Goal: Task Accomplishment & Management: Complete application form

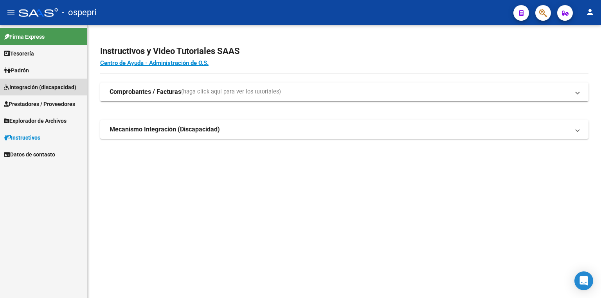
click at [28, 84] on span "Integración (discapacidad)" at bounding box center [40, 87] width 72 height 9
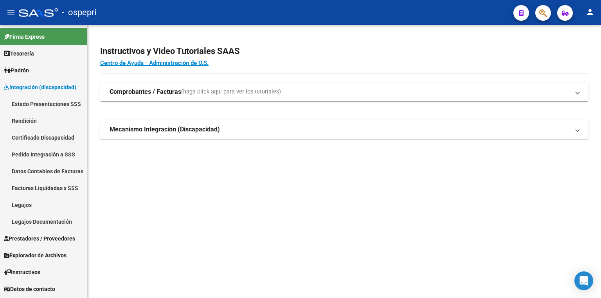
click at [49, 202] on link "Legajos" at bounding box center [43, 205] width 87 height 17
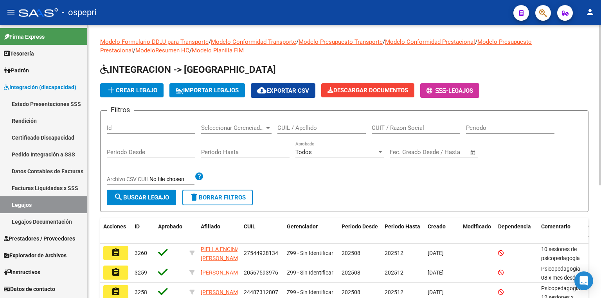
click at [315, 125] on input "CUIL / Apellido" at bounding box center [322, 128] width 88 height 7
paste input "57721287"
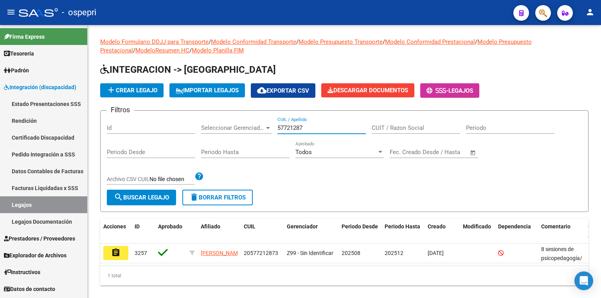
type input "57721287"
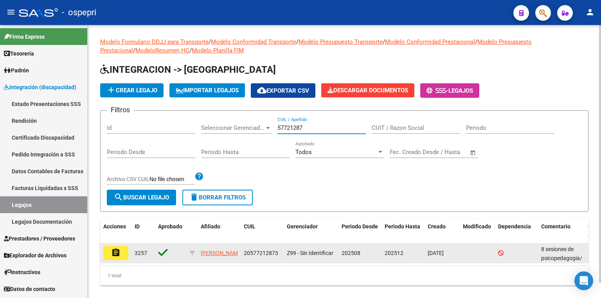
click at [111, 257] on button "assignment" at bounding box center [115, 253] width 25 height 14
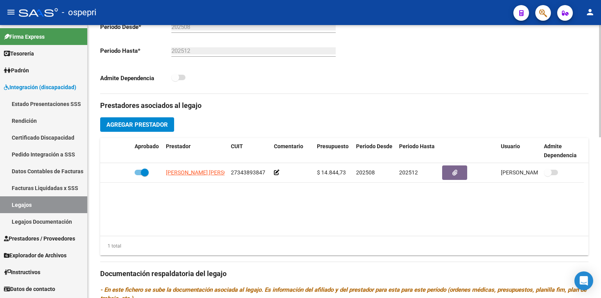
scroll to position [345, 0]
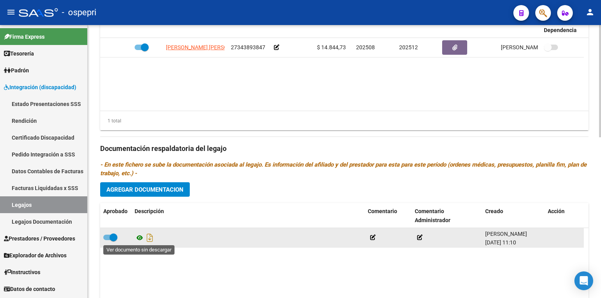
click at [139, 236] on icon at bounding box center [140, 237] width 10 height 9
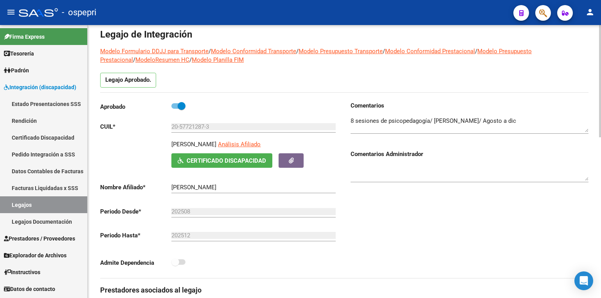
scroll to position [31, 0]
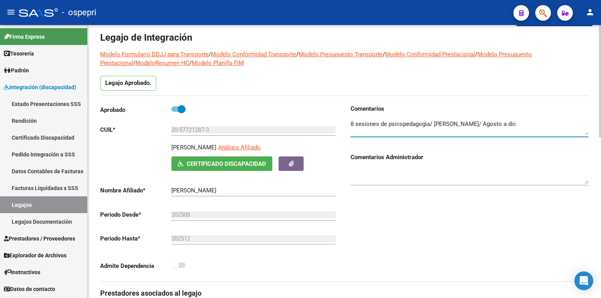
click at [515, 123] on textarea at bounding box center [470, 128] width 238 height 16
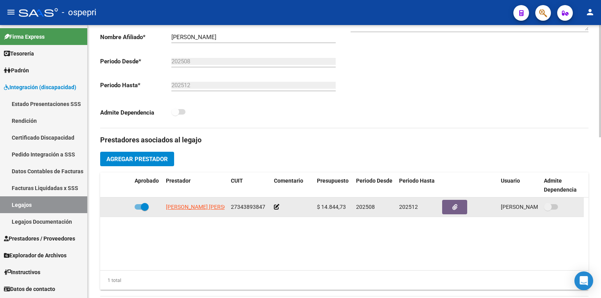
scroll to position [188, 0]
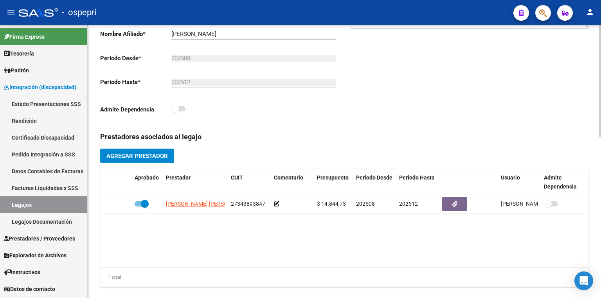
type textarea "8 sesiones de psicopedagogía/ [PERSON_NAME]/ Agosto a [DATE] sesiones de [MEDIC…"
click at [140, 153] on span "Agregar Prestador" at bounding box center [137, 156] width 61 height 7
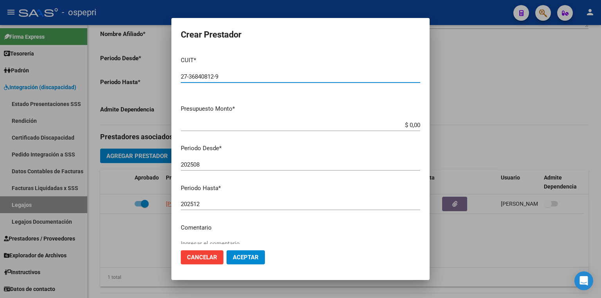
type input "27-36840812-9"
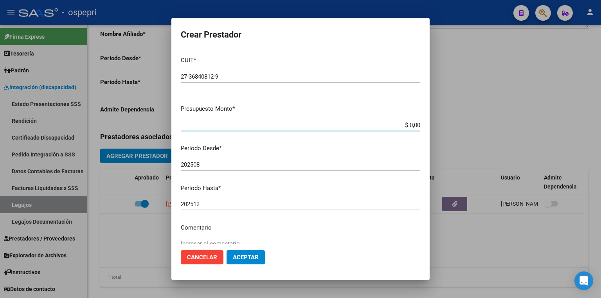
drag, startPoint x: 395, startPoint y: 125, endPoint x: 458, endPoint y: 129, distance: 63.5
click at [458, 126] on div "Crear Prestador CUIT * 27-36840812-9 Ingresar CUIT ARCA Padrón Presupuesto Mont…" at bounding box center [300, 149] width 601 height 298
type input "$ 14.844,73"
click at [254, 258] on span "Aceptar" at bounding box center [246, 257] width 26 height 7
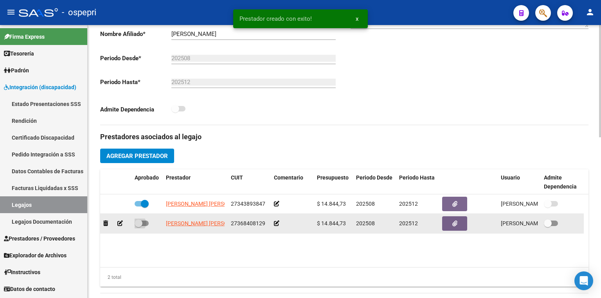
click at [144, 223] on span at bounding box center [142, 223] width 14 height 5
click at [139, 226] on input "checkbox" at bounding box center [138, 226] width 0 height 0
checkbox input "true"
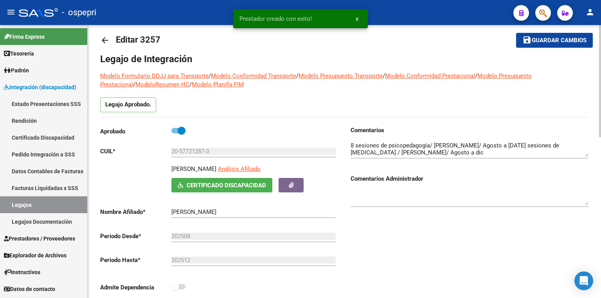
scroll to position [0, 0]
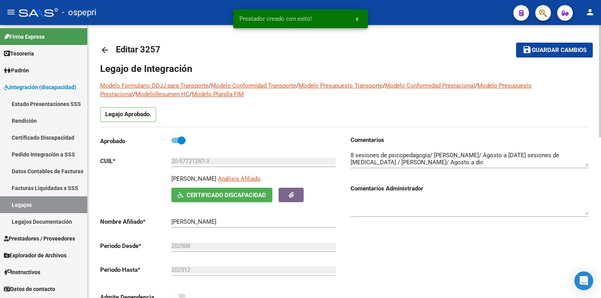
click at [537, 51] on span "Guardar cambios" at bounding box center [559, 50] width 55 height 7
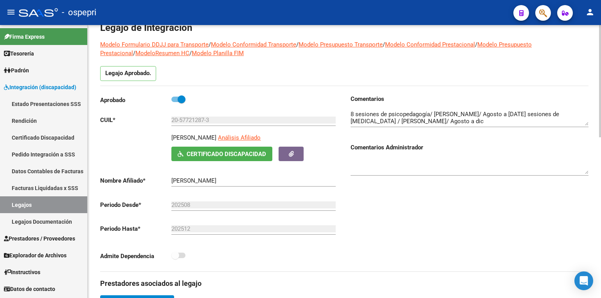
scroll to position [15, 0]
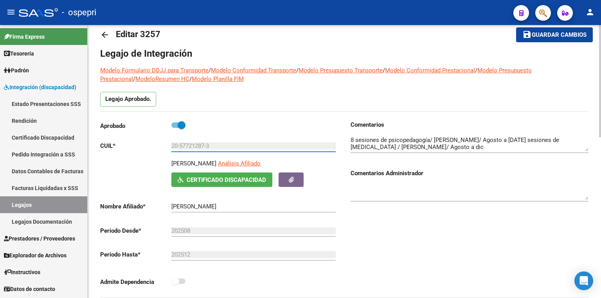
drag, startPoint x: 219, startPoint y: 145, endPoint x: 152, endPoint y: 146, distance: 67.0
click at [152, 146] on app-form-text-field "CUIL * 20-57721287-3 Ingresar CUIL" at bounding box center [218, 146] width 236 height 7
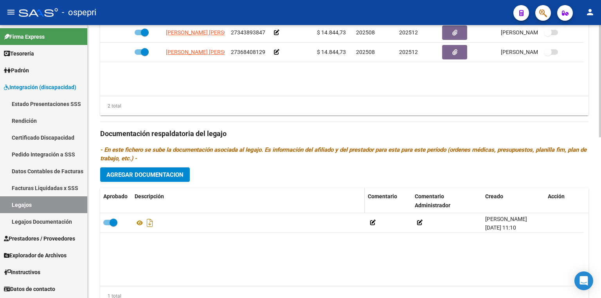
scroll to position [360, 0]
click at [160, 171] on span "Agregar Documentacion" at bounding box center [145, 174] width 77 height 7
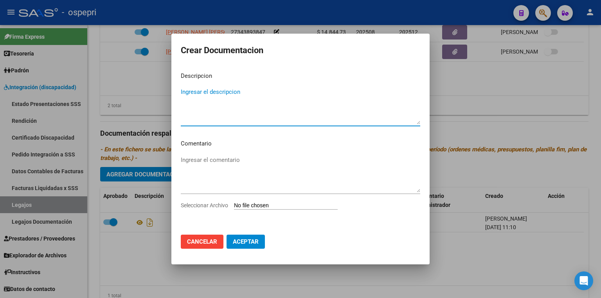
click at [250, 207] on input "Seleccionar Archivo" at bounding box center [286, 205] width 104 height 7
type input "C:\fakepath\20577212873.pdf"
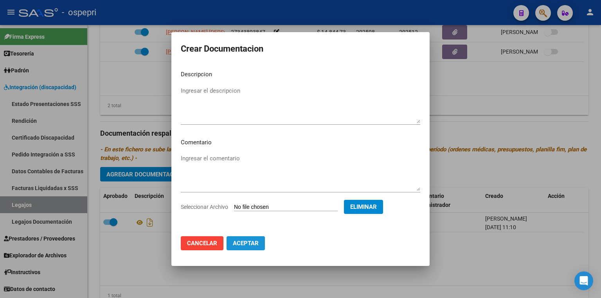
click at [240, 247] on button "Aceptar" at bounding box center [246, 244] width 38 height 14
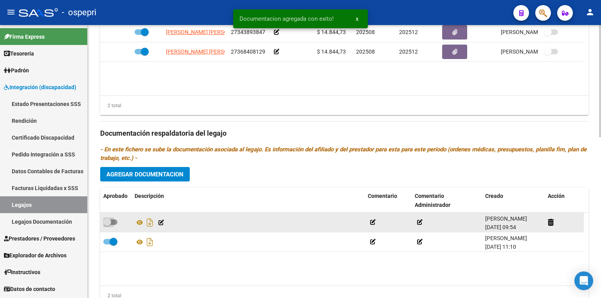
click at [114, 222] on span at bounding box center [110, 222] width 14 height 5
click at [107, 225] on input "checkbox" at bounding box center [107, 225] width 0 height 0
checkbox input "true"
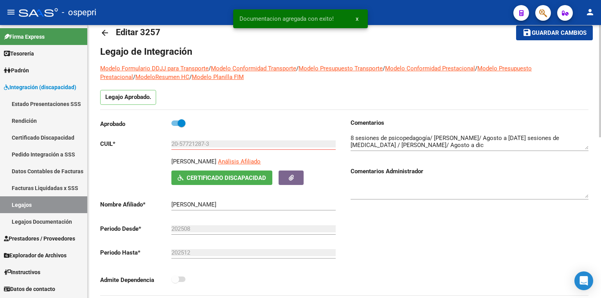
scroll to position [0, 0]
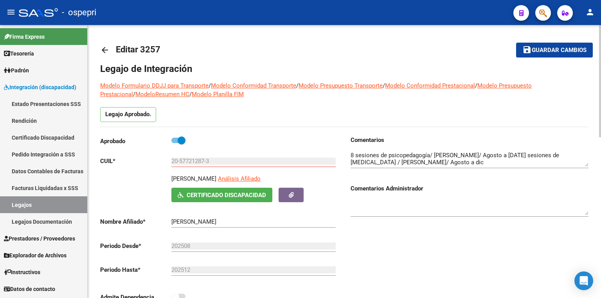
click at [557, 50] on span "Guardar cambios" at bounding box center [559, 50] width 55 height 7
